Goal: Transaction & Acquisition: Purchase product/service

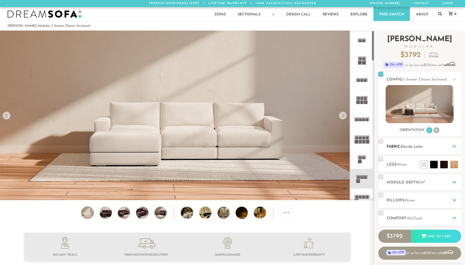
click at [445, 147] on h2 "Fabric: Decide Later" at bounding box center [423, 147] width 75 height 6
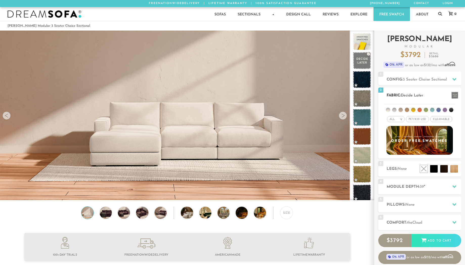
click at [443, 119] on span "Cleanable x" at bounding box center [441, 119] width 22 height 6
click at [445, 110] on li at bounding box center [445, 110] width 4 height 4
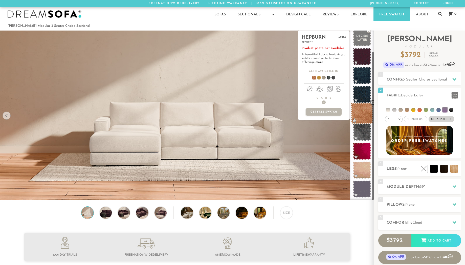
scroll to position [23, 0]
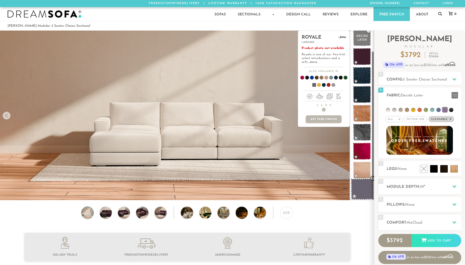
click at [361, 188] on span at bounding box center [362, 189] width 22 height 21
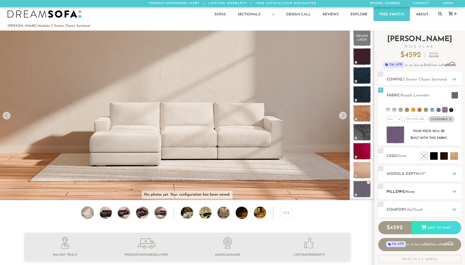
click at [402, 195] on h2 "Pillows: None" at bounding box center [423, 192] width 75 height 6
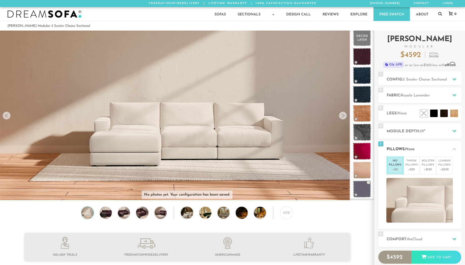
click at [416, 155] on div "5 Pillows: None" at bounding box center [419, 149] width 83 height 15
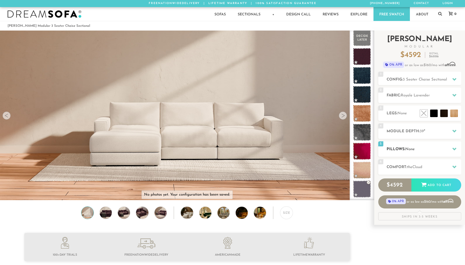
click at [404, 151] on h2 "Pillows: None" at bounding box center [423, 150] width 75 height 6
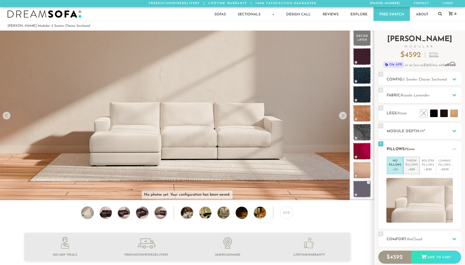
click at [416, 168] on p "+$99" at bounding box center [411, 170] width 12 height 5
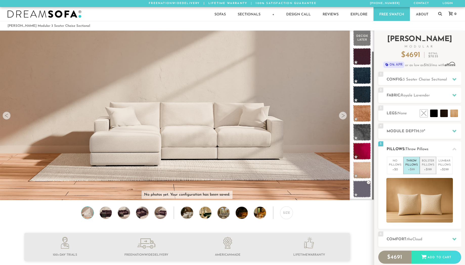
click at [427, 167] on p "Bolster Pillows" at bounding box center [428, 163] width 12 height 8
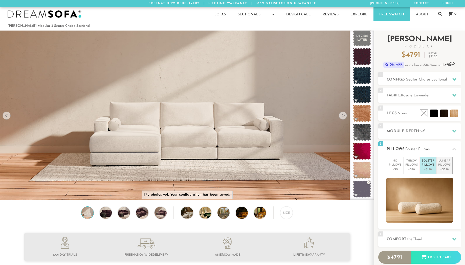
click at [443, 168] on p "+$299" at bounding box center [444, 170] width 12 height 5
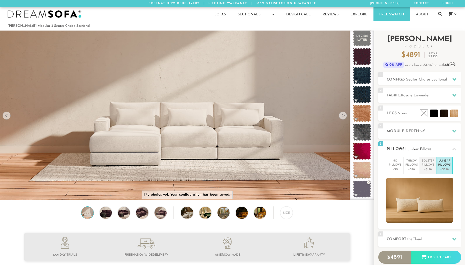
click at [429, 170] on p "+$199" at bounding box center [428, 170] width 12 height 5
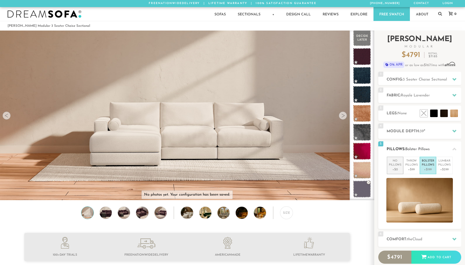
click at [399, 169] on p "+$0" at bounding box center [395, 170] width 12 height 5
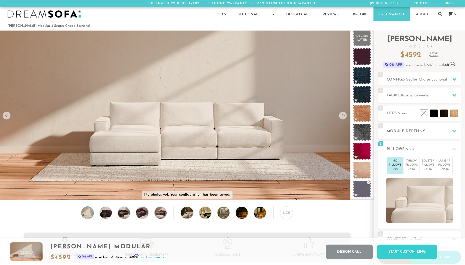
scroll to position [0, 0]
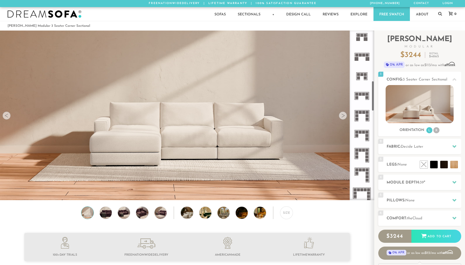
scroll to position [282, 0]
click at [365, 136] on icon at bounding box center [362, 135] width 20 height 20
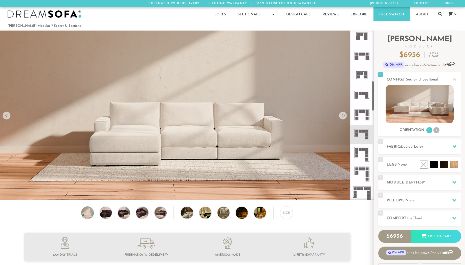
click at [363, 54] on rect at bounding box center [363, 54] width 3 height 3
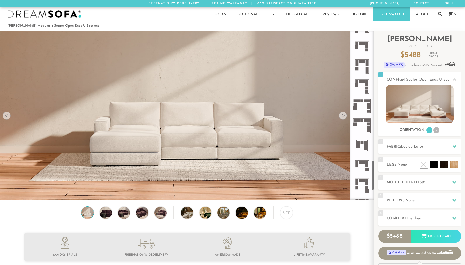
scroll to position [727, 0]
drag, startPoint x: 372, startPoint y: 87, endPoint x: 374, endPoint y: 167, distance: 79.9
click at [374, 167] on div at bounding box center [362, 116] width 25 height 170
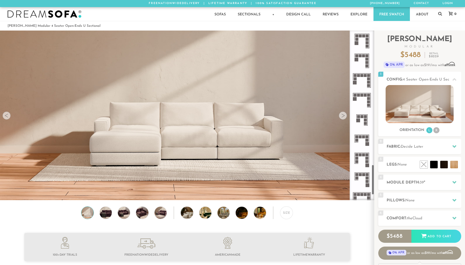
scroll to position [754, 0]
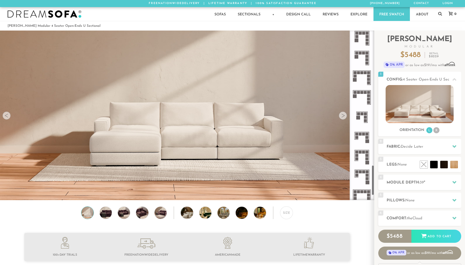
drag, startPoint x: 373, startPoint y: 166, endPoint x: 373, endPoint y: 171, distance: 5.1
click at [373, 171] on div at bounding box center [362, 116] width 25 height 170
click at [364, 135] on rect at bounding box center [363, 134] width 3 height 3
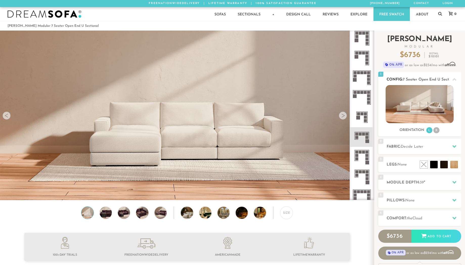
click at [453, 99] on img at bounding box center [419, 104] width 68 height 38
click at [440, 105] on img at bounding box center [419, 104] width 68 height 38
click at [428, 105] on img at bounding box center [419, 104] width 68 height 38
click at [343, 118] on div at bounding box center [343, 116] width 8 height 8
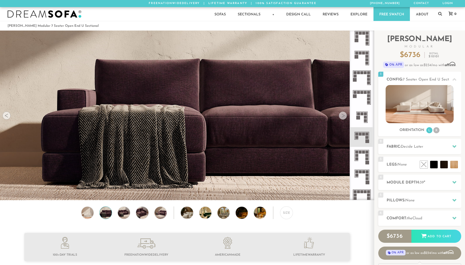
click at [343, 118] on div at bounding box center [343, 116] width 8 height 8
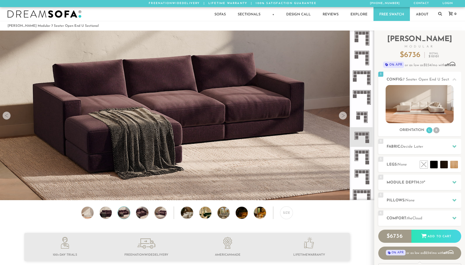
click at [343, 118] on div at bounding box center [343, 116] width 8 height 8
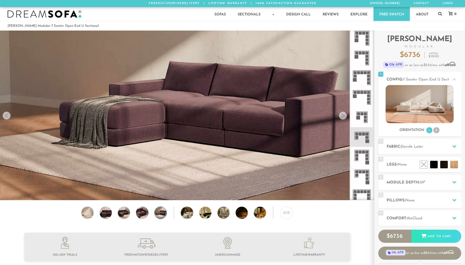
click at [343, 118] on div at bounding box center [343, 116] width 8 height 8
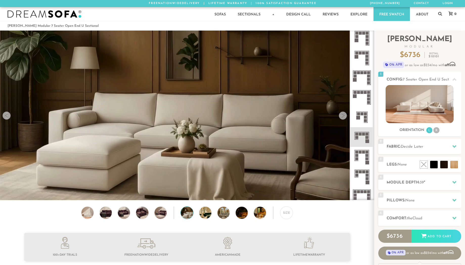
click at [343, 118] on div at bounding box center [343, 116] width 8 height 8
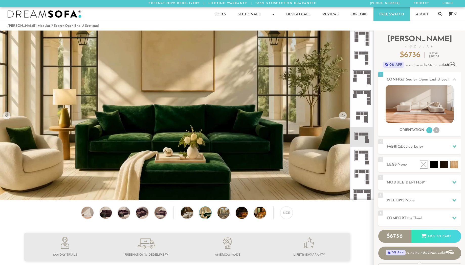
click at [343, 118] on div at bounding box center [343, 116] width 8 height 8
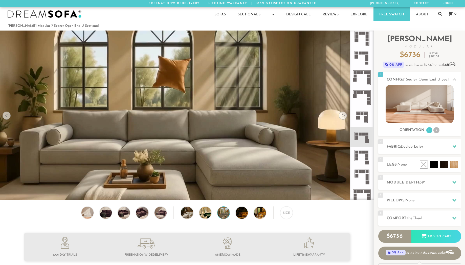
click at [345, 116] on div at bounding box center [343, 116] width 8 height 8
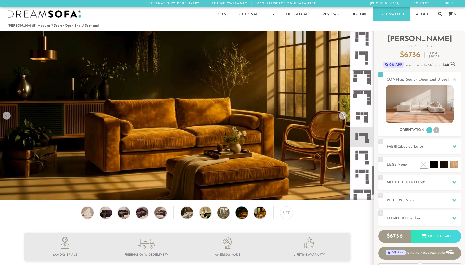
click at [341, 114] on div at bounding box center [343, 116] width 8 height 8
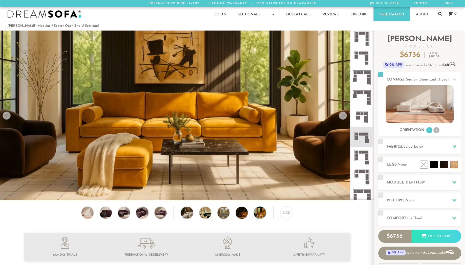
click at [341, 114] on div at bounding box center [343, 116] width 8 height 8
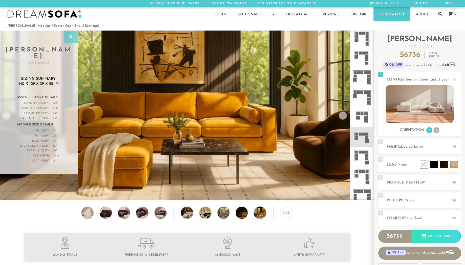
click at [73, 34] on div at bounding box center [71, 37] width 14 height 13
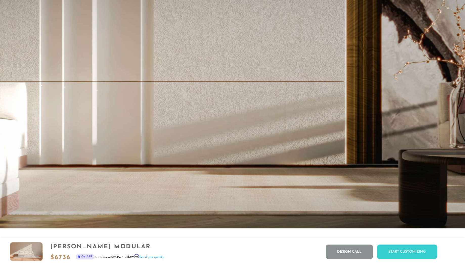
scroll to position [0, 0]
